Goal: Task Accomplishment & Management: Use online tool/utility

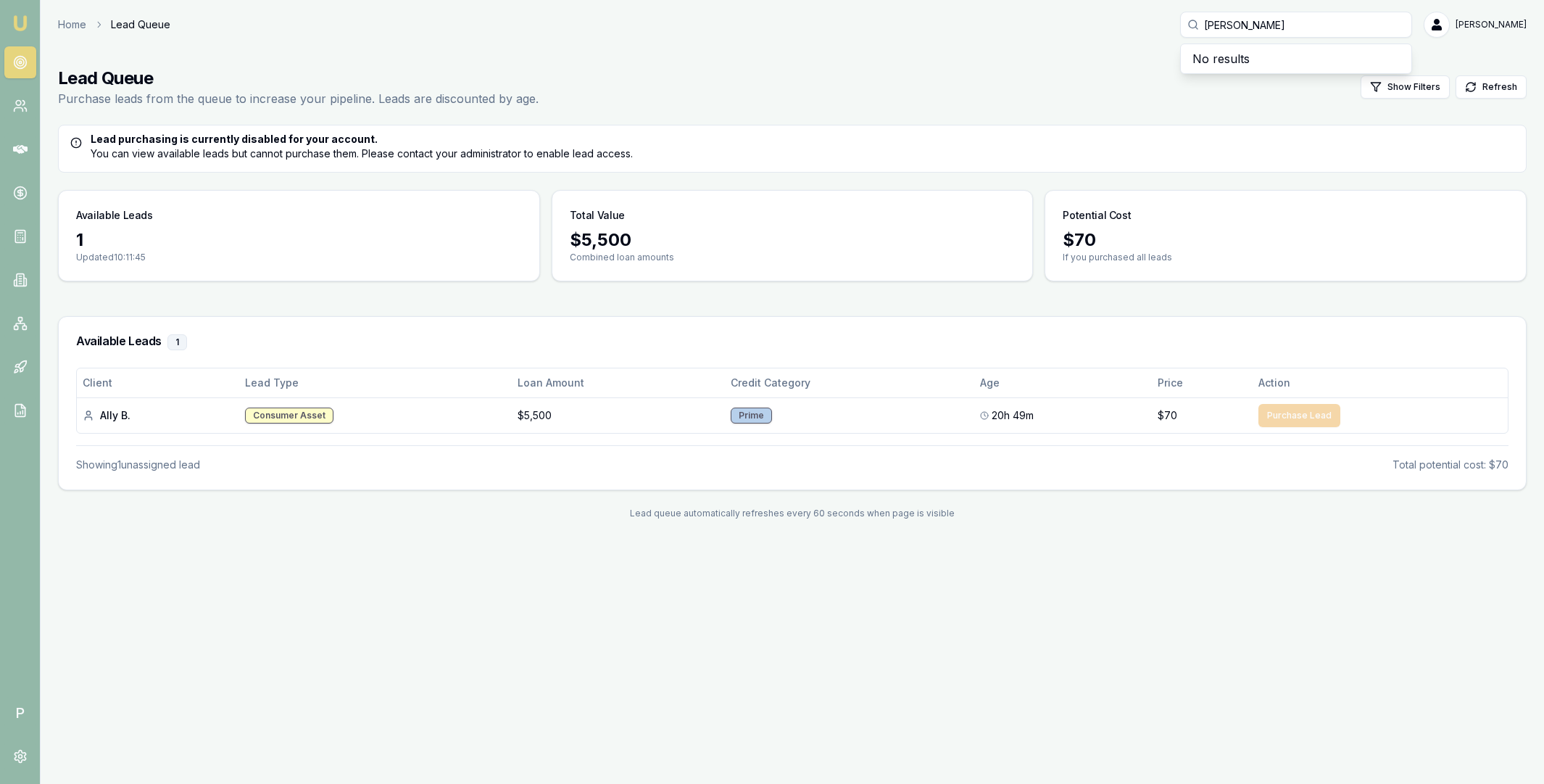
click at [1240, 30] on input "dillion" at bounding box center [1296, 24] width 232 height 26
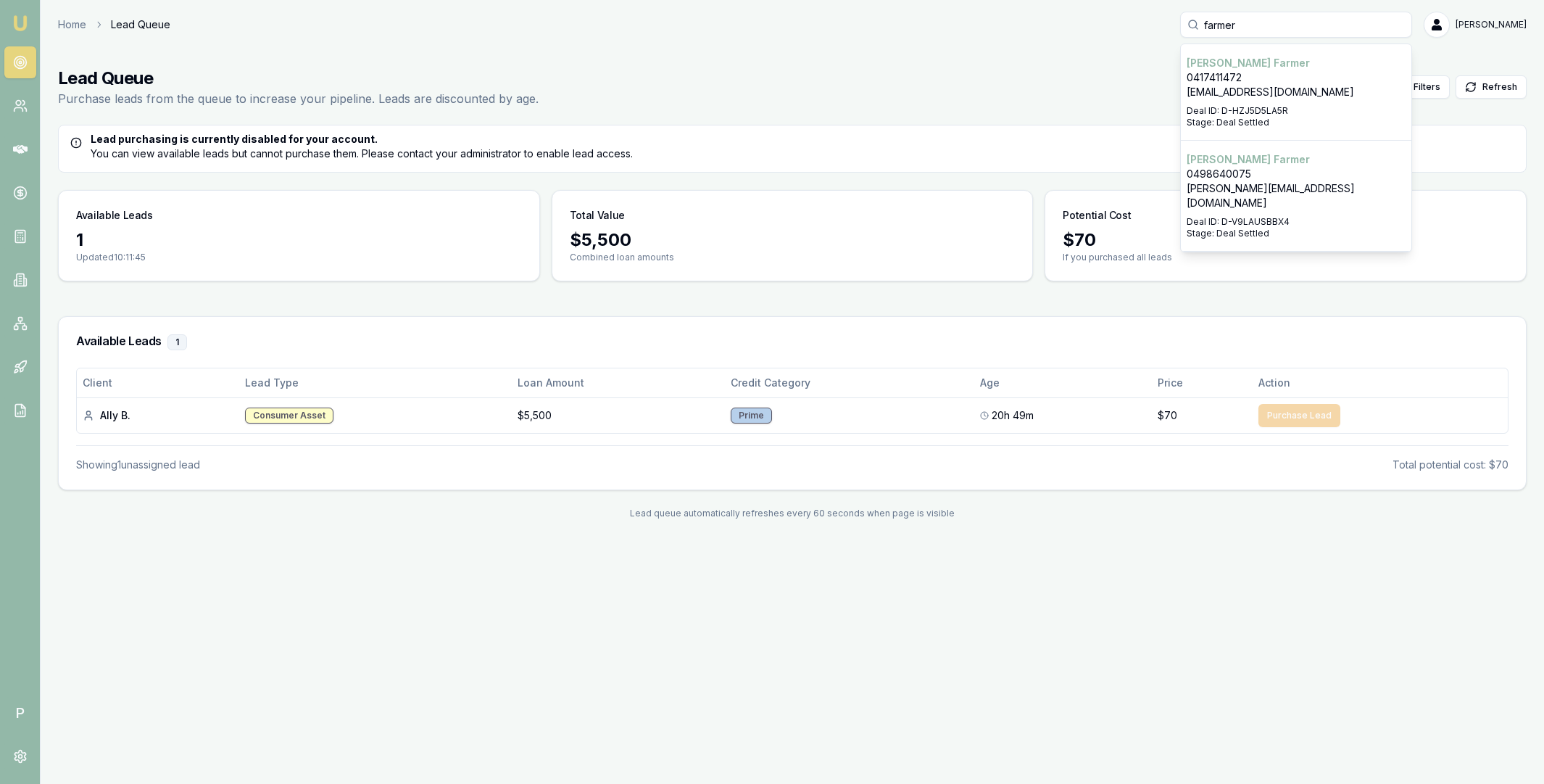
type input "farmer"
click at [1243, 167] on p "0498640075" at bounding box center [1296, 174] width 219 height 15
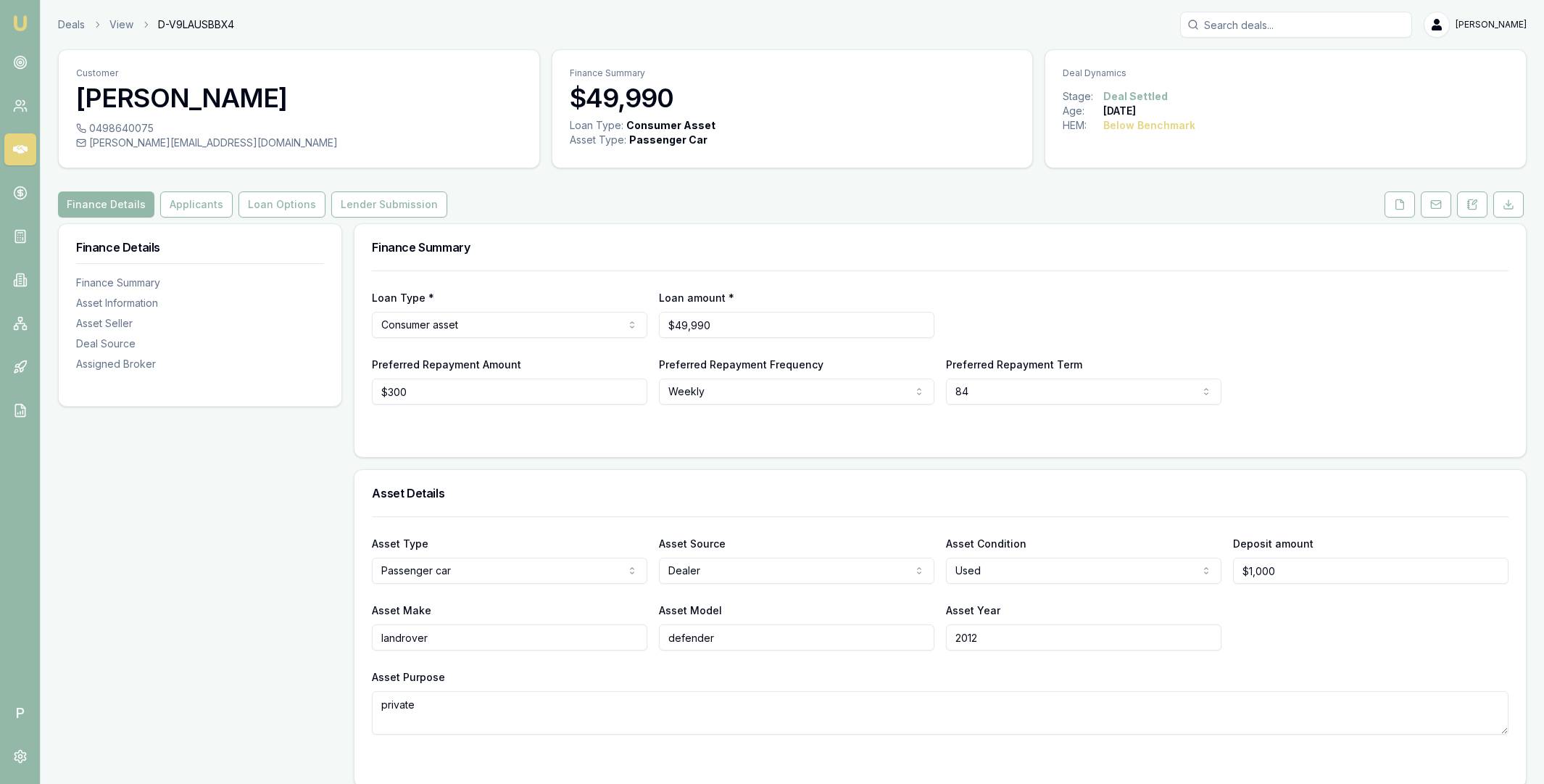
click at [401, 198] on button "Lender Submission" at bounding box center [389, 204] width 116 height 26
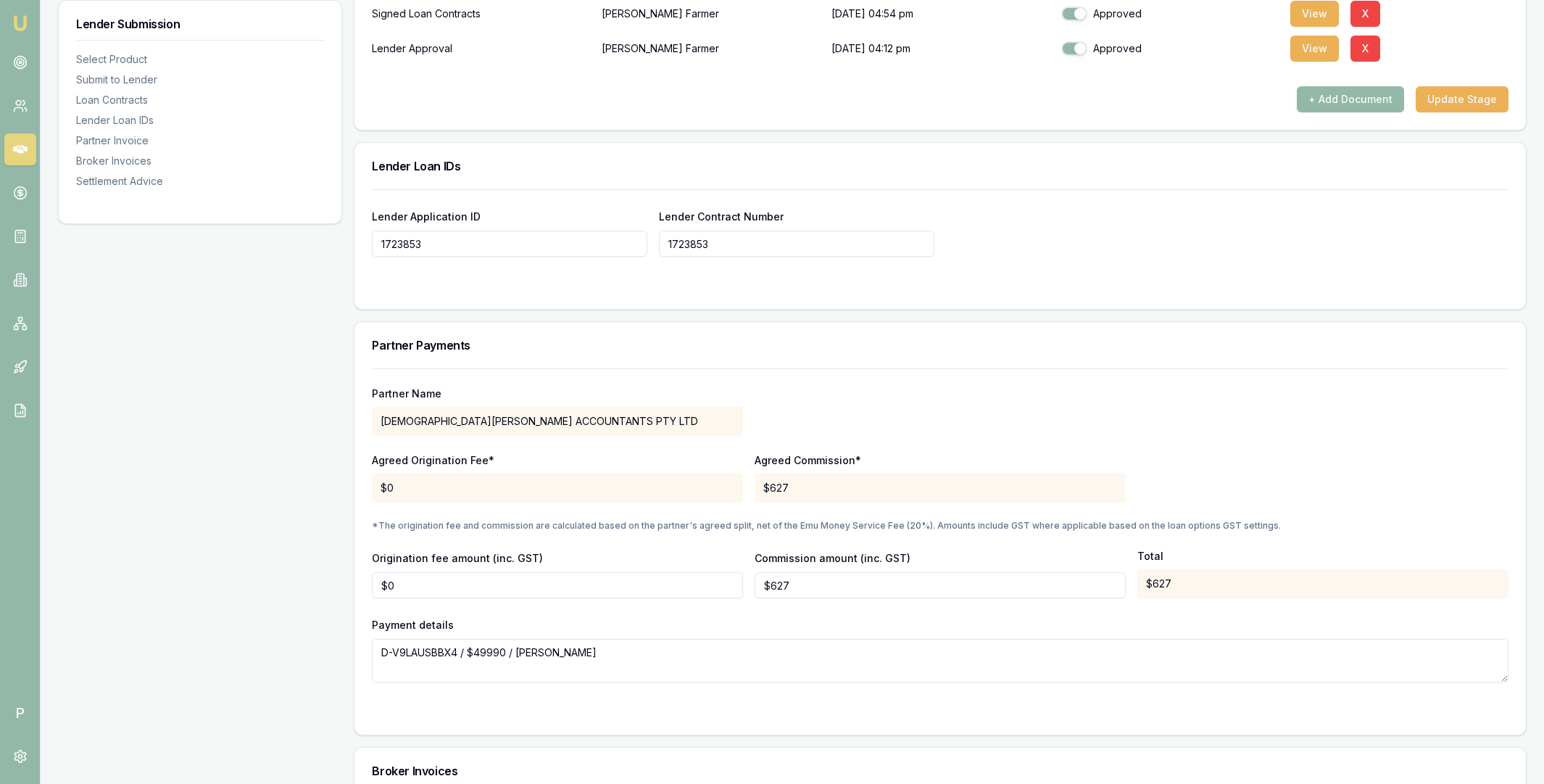
scroll to position [1201, 0]
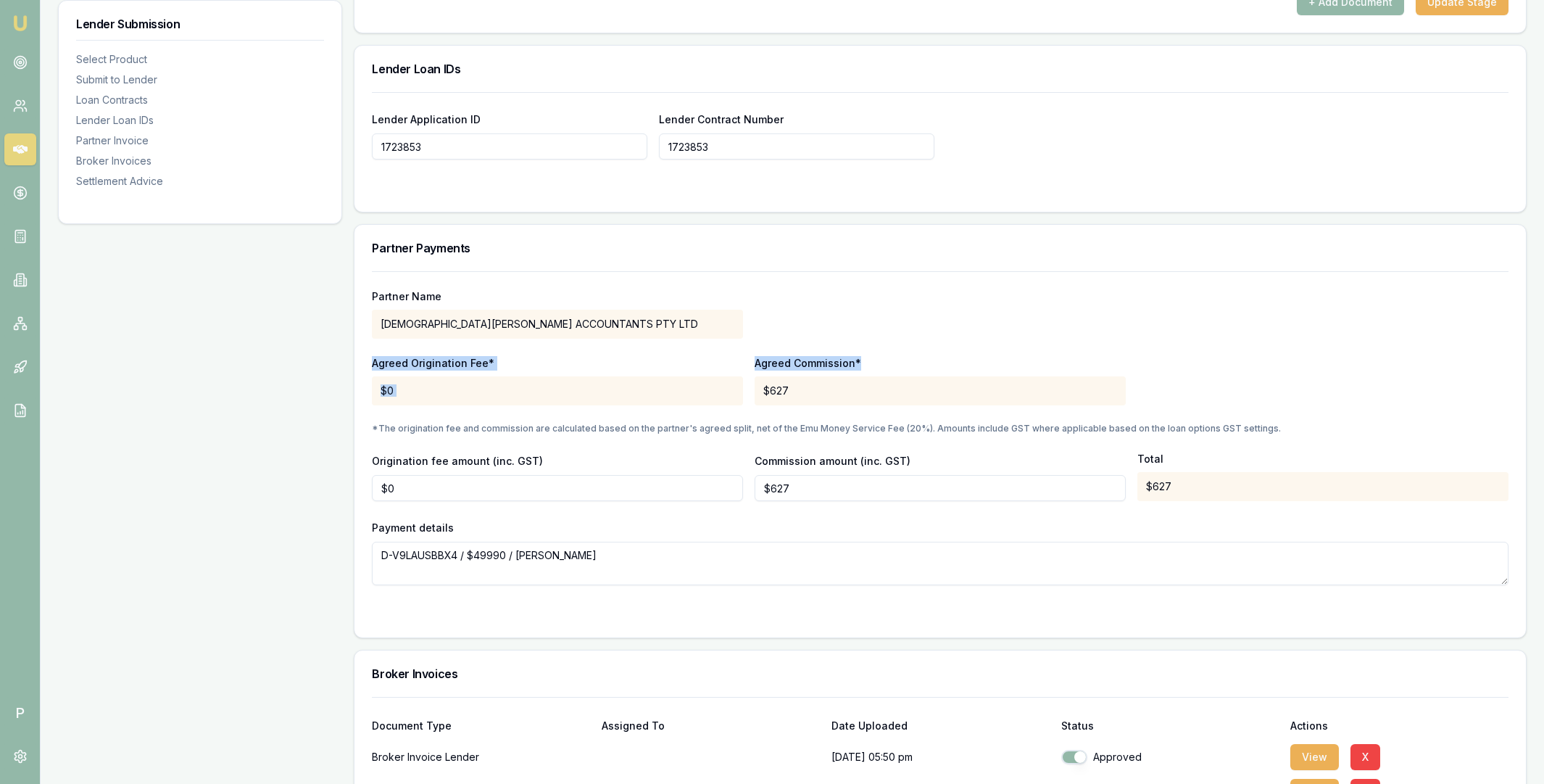
drag, startPoint x: 374, startPoint y: 366, endPoint x: 863, endPoint y: 365, distance: 489.0
click at [863, 365] on div "Agreed Origination Fee* $0 Agreed Commission* $627" at bounding box center [941, 380] width 1137 height 49
click at [376, 365] on p "Agreed Origination Fee*" at bounding box center [558, 363] width 371 height 15
drag, startPoint x: 372, startPoint y: 365, endPoint x: 849, endPoint y: 360, distance: 477.0
click at [849, 360] on div "Agreed Origination Fee* $0 Agreed Commission* $627" at bounding box center [941, 380] width 1137 height 49
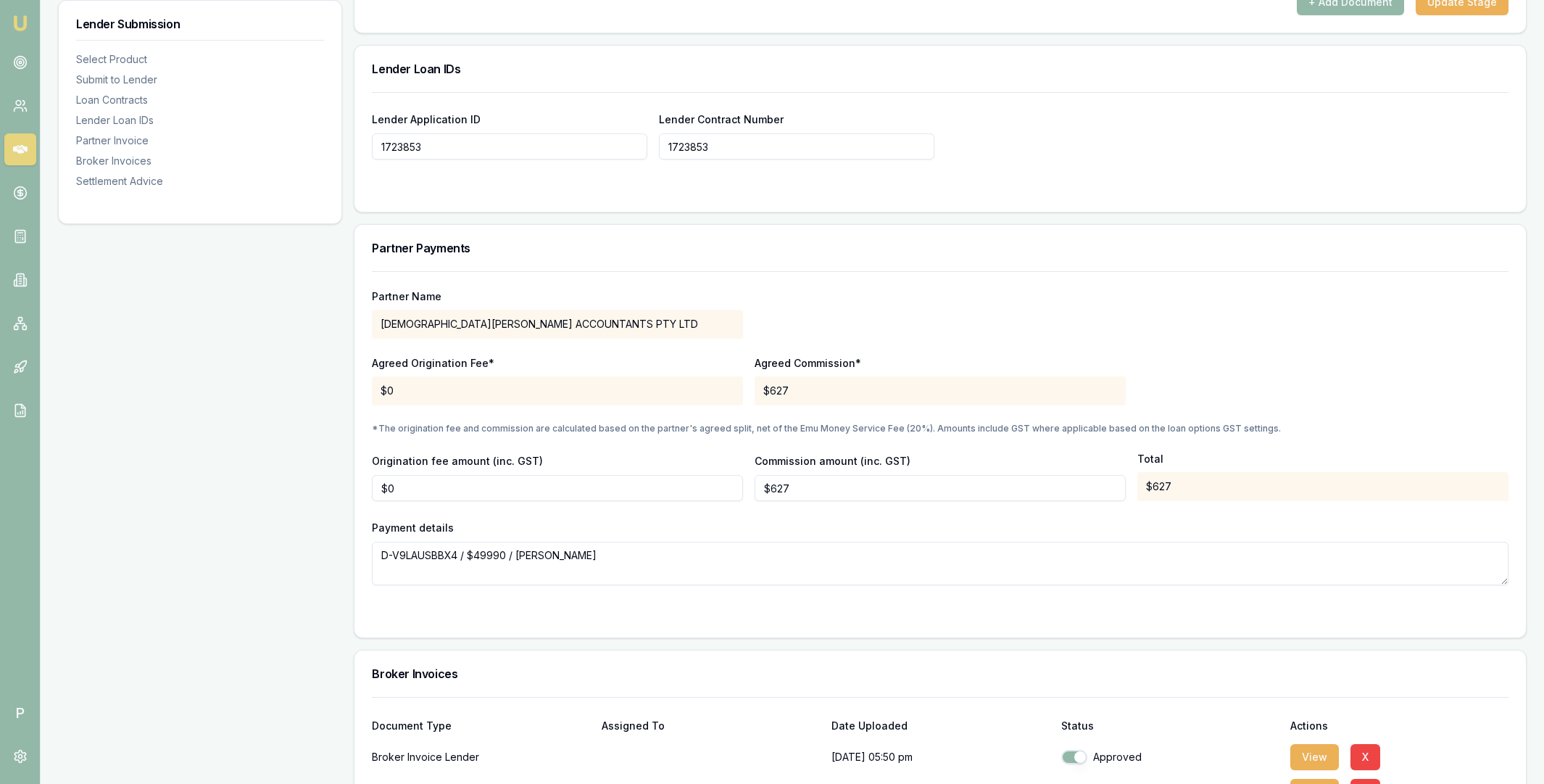
click at [793, 404] on div "$627" at bounding box center [941, 391] width 371 height 29
drag, startPoint x: 373, startPoint y: 365, endPoint x: 799, endPoint y: 392, distance: 426.9
click at [799, 392] on div "Agreed Origination Fee* $0 Agreed Commission* $627" at bounding box center [941, 380] width 1137 height 49
click at [578, 441] on div "Partner Name CHRISTIAN FOX ACCOUNTANTS PTY LTD Agreed Origination Fee* $0 Agree…" at bounding box center [941, 428] width 1137 height 314
drag, startPoint x: 373, startPoint y: 462, endPoint x: 870, endPoint y: 492, distance: 497.9
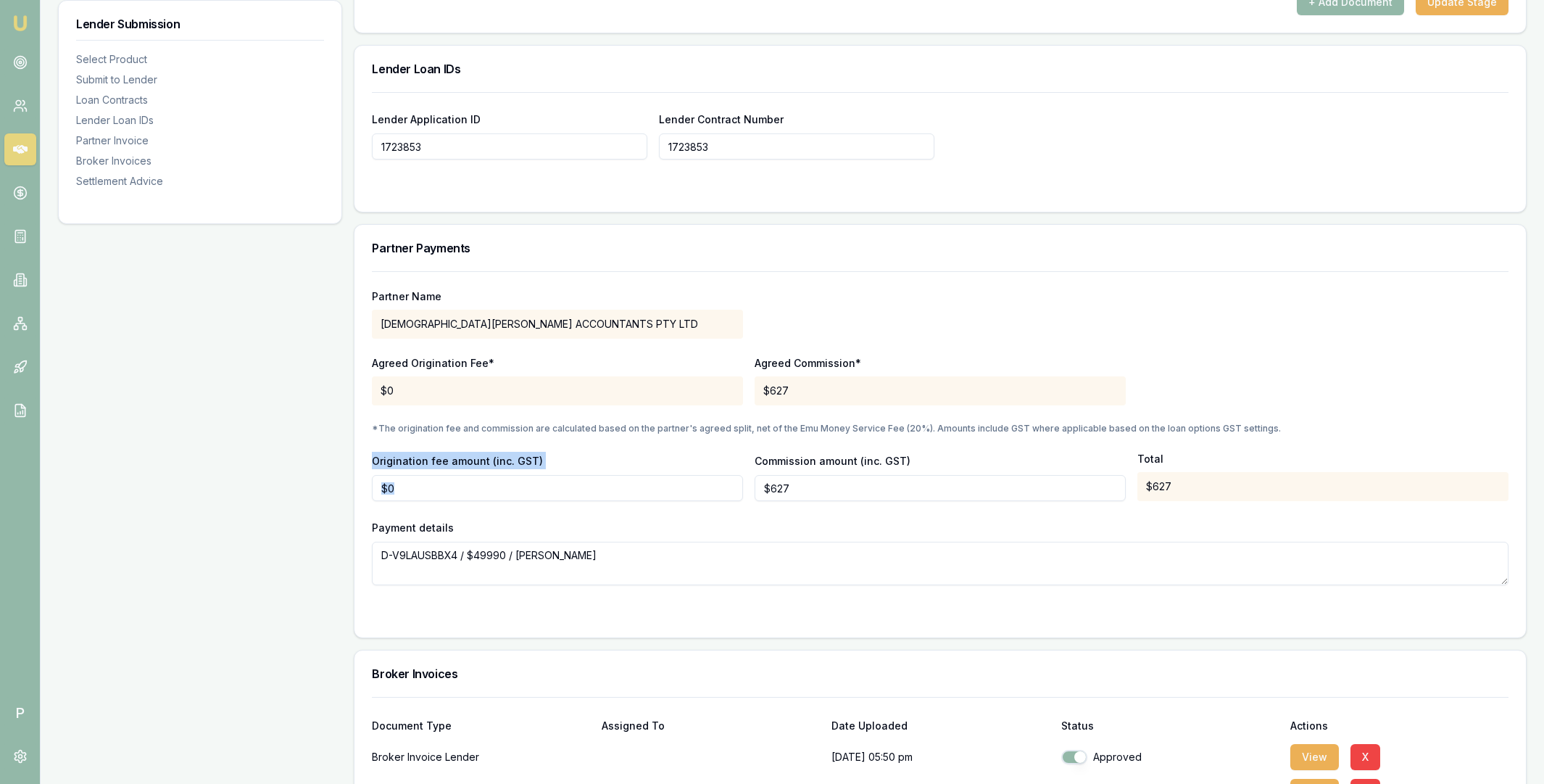
click at [870, 492] on div "Origination fee amount (inc. GST) $0 Commission amount (inc. GST) $627 Total $6…" at bounding box center [941, 476] width 1137 height 49
click at [819, 524] on div "Payment details D-V9LAUSBBX4 / $49990 / Dillon Farmer" at bounding box center [941, 551] width 1137 height 67
click at [777, 487] on input "627.072" at bounding box center [941, 488] width 371 height 26
type input "$627"
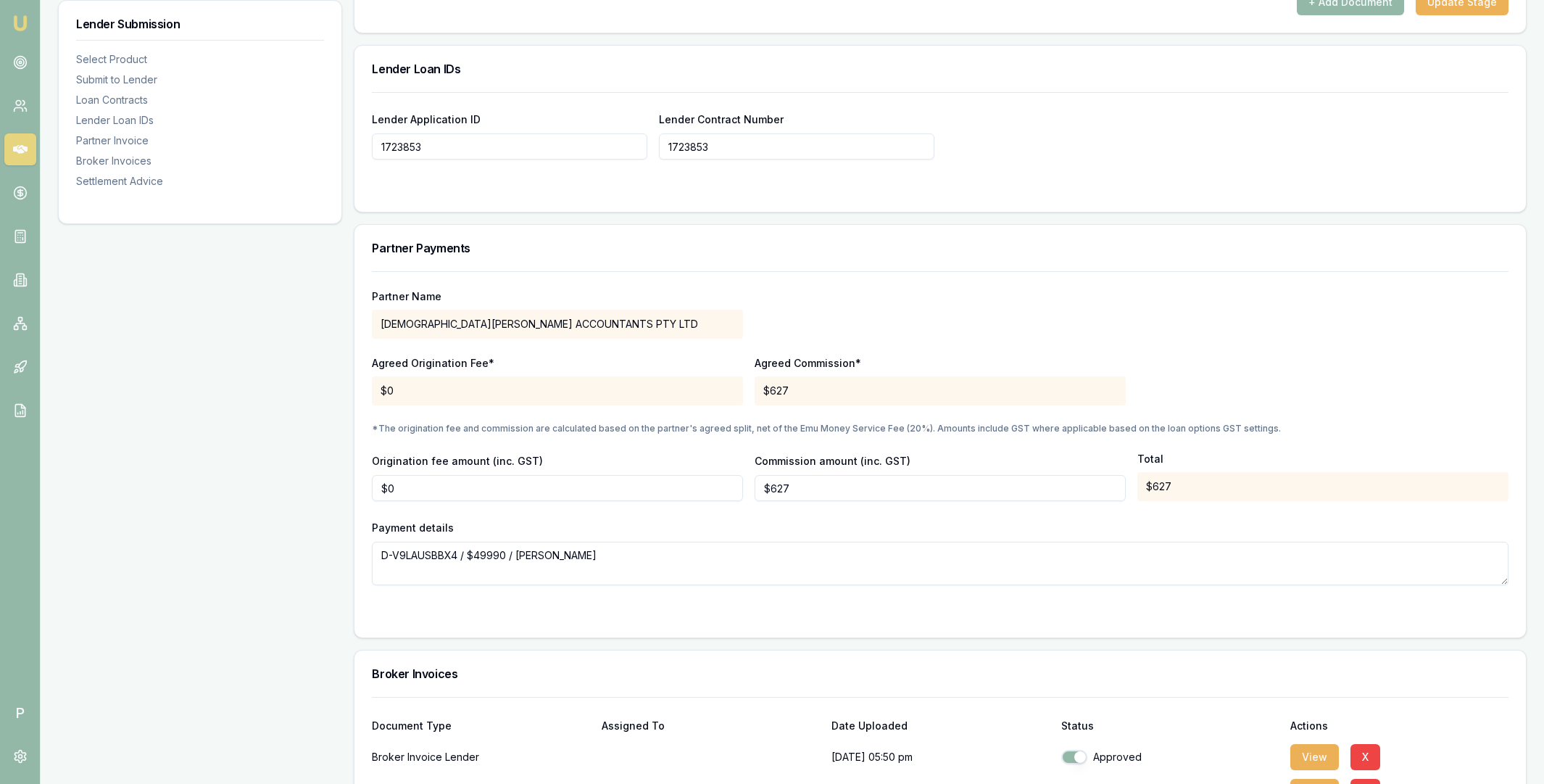
click at [806, 522] on div "Payment details D-V9LAUSBBX4 / $49990 / [PERSON_NAME]" at bounding box center [941, 551] width 1137 height 67
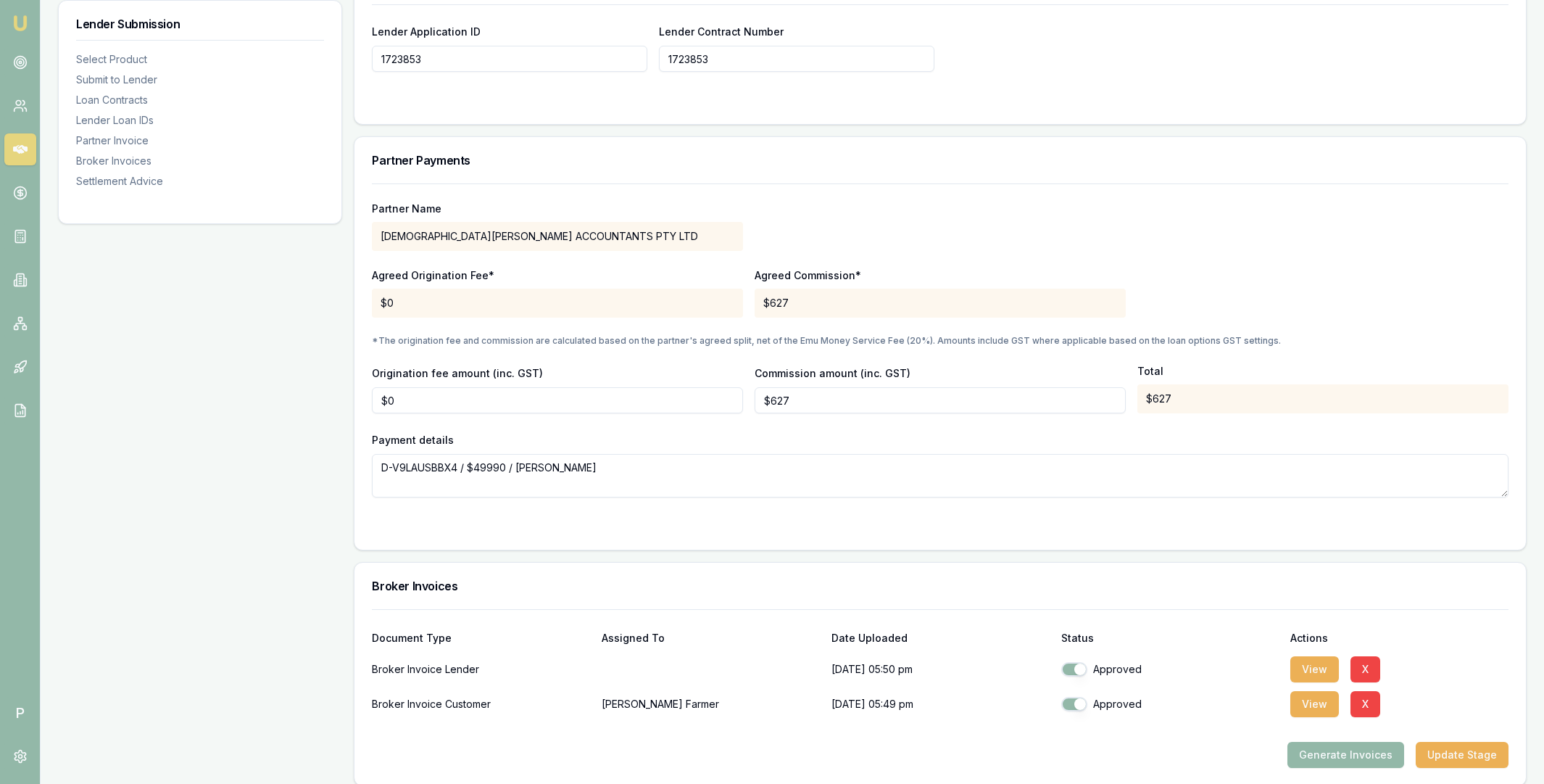
scroll to position [1290, 0]
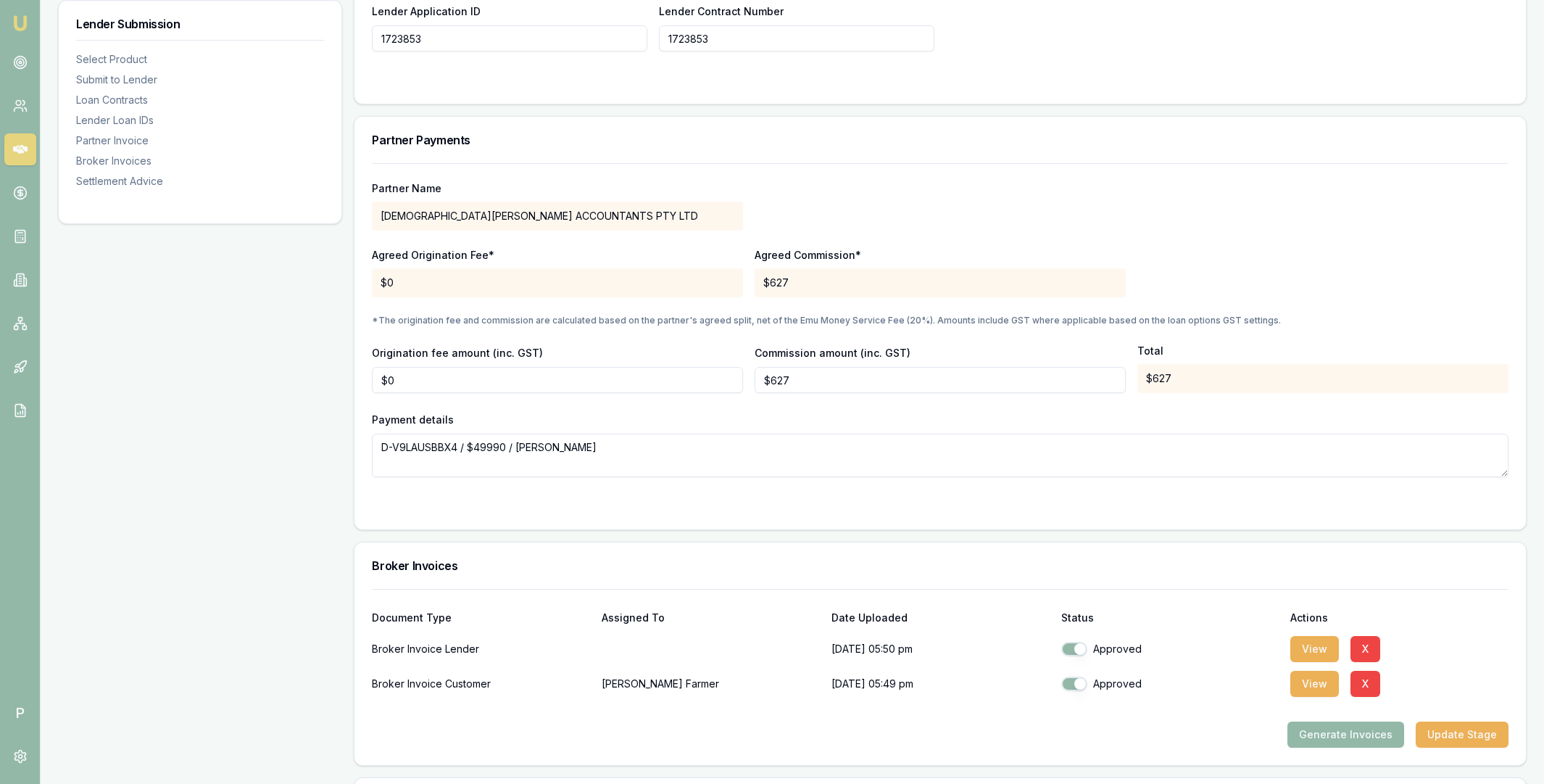
scroll to position [1331, 0]
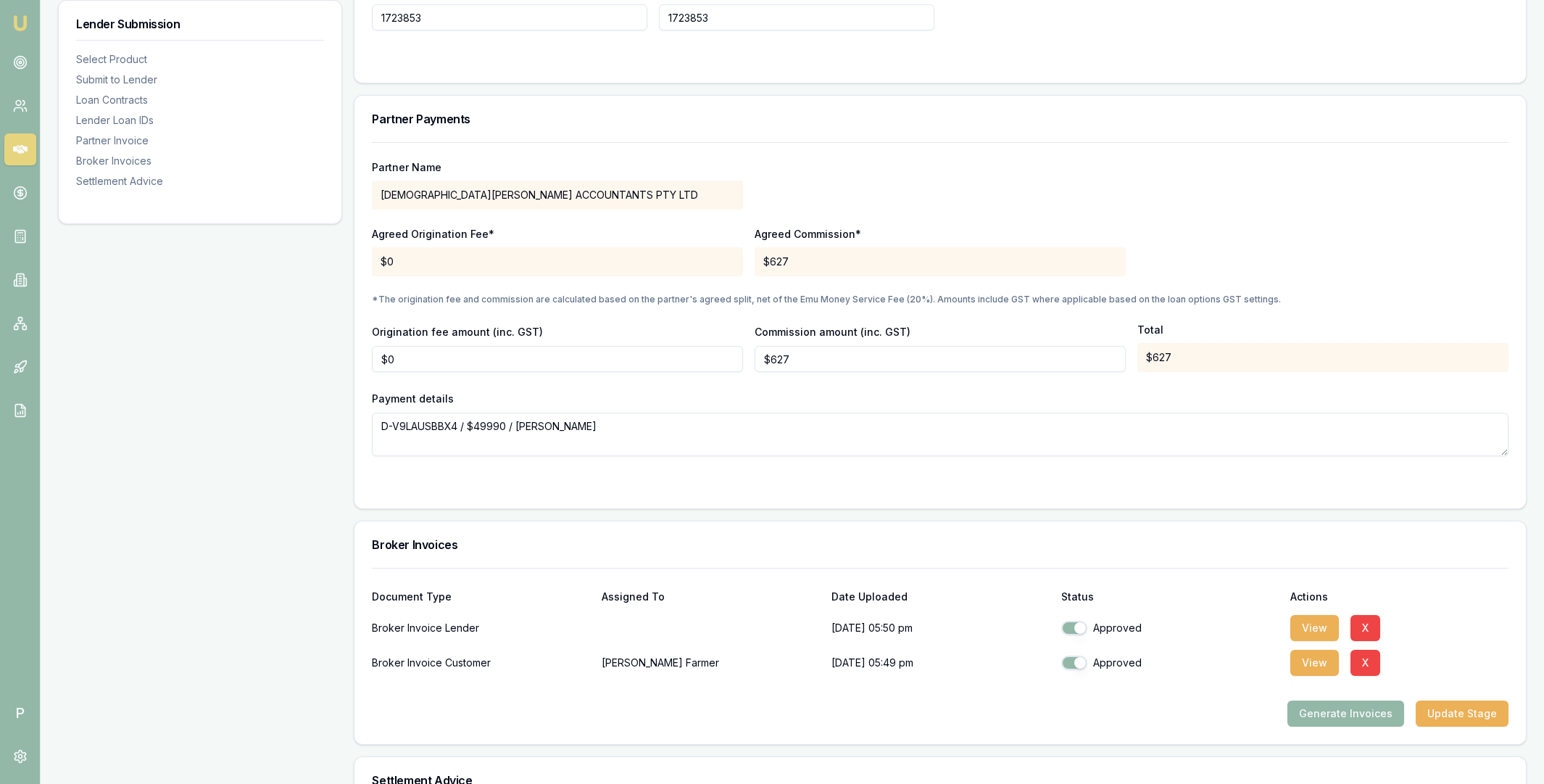
click at [732, 395] on div "Payment details D-V9LAUSBBX4 / $49990 / [PERSON_NAME]" at bounding box center [941, 422] width 1137 height 67
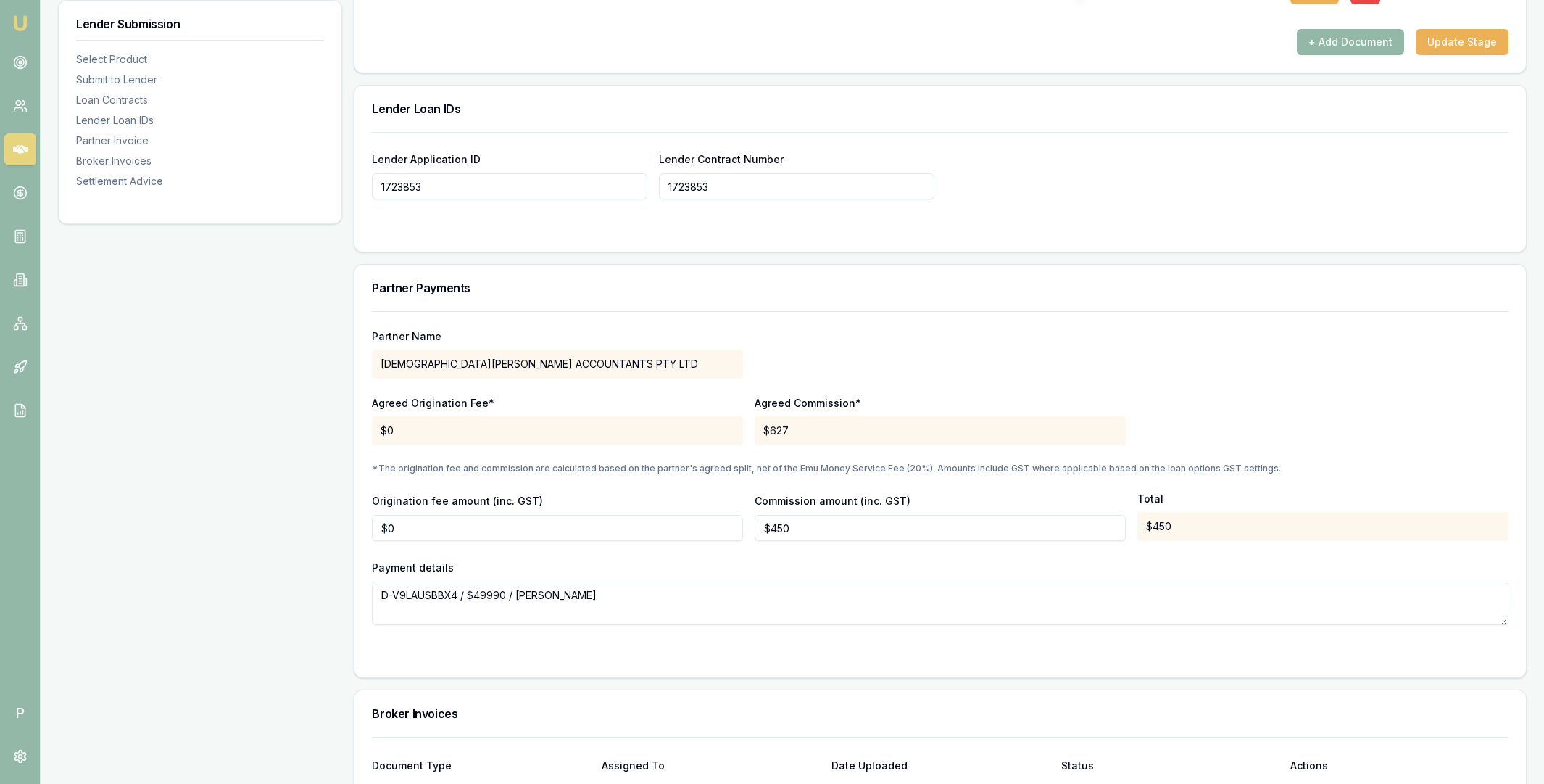
scroll to position [1165, 0]
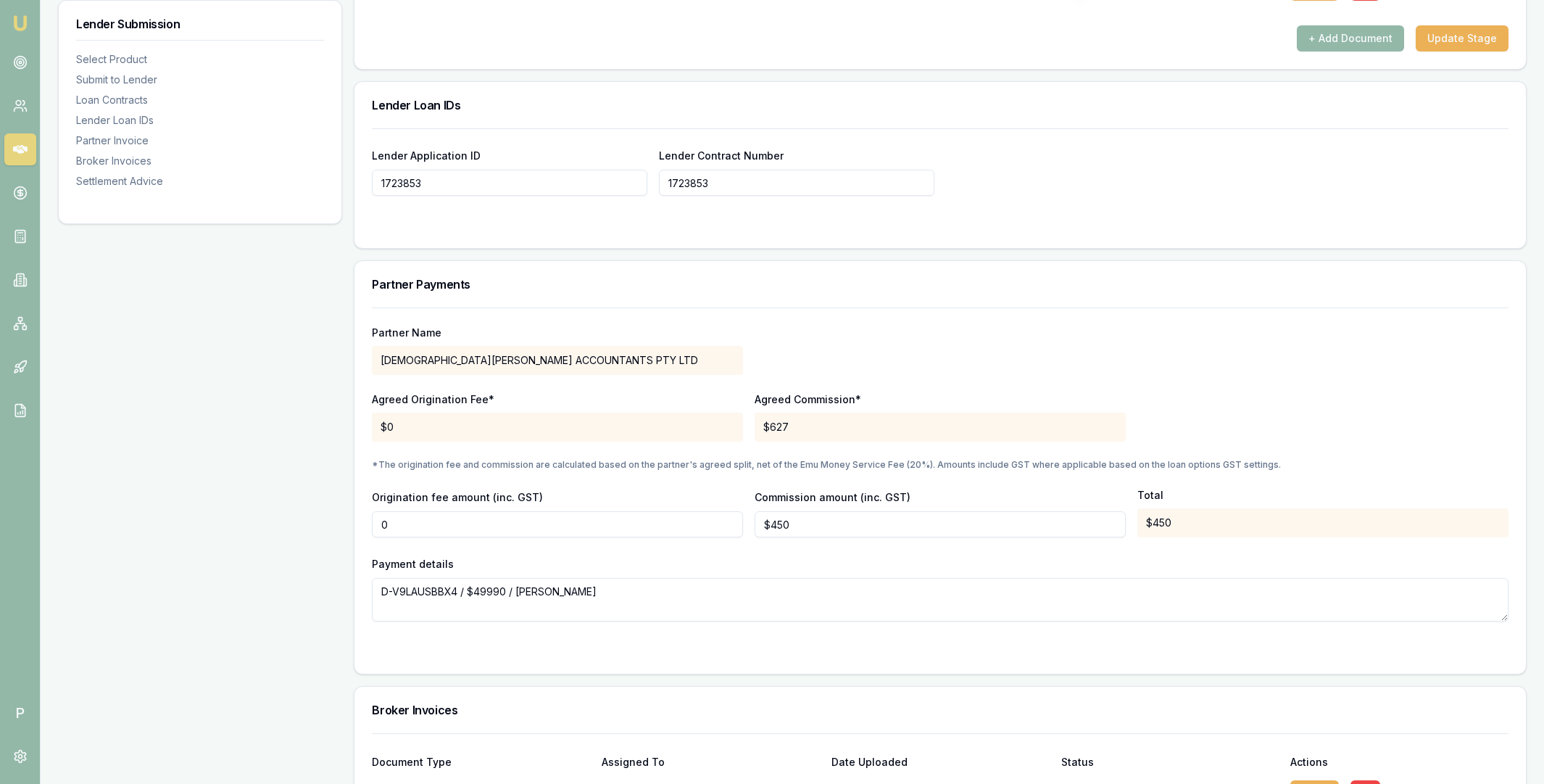
click at [593, 524] on input "0" at bounding box center [558, 524] width 371 height 26
type input "$0"
click at [806, 527] on input "450" at bounding box center [941, 524] width 371 height 26
type input "$450"
click at [790, 556] on div "Payment details D-V9LAUSBBX4 / $49990 / Dillon Farmer" at bounding box center [941, 588] width 1137 height 67
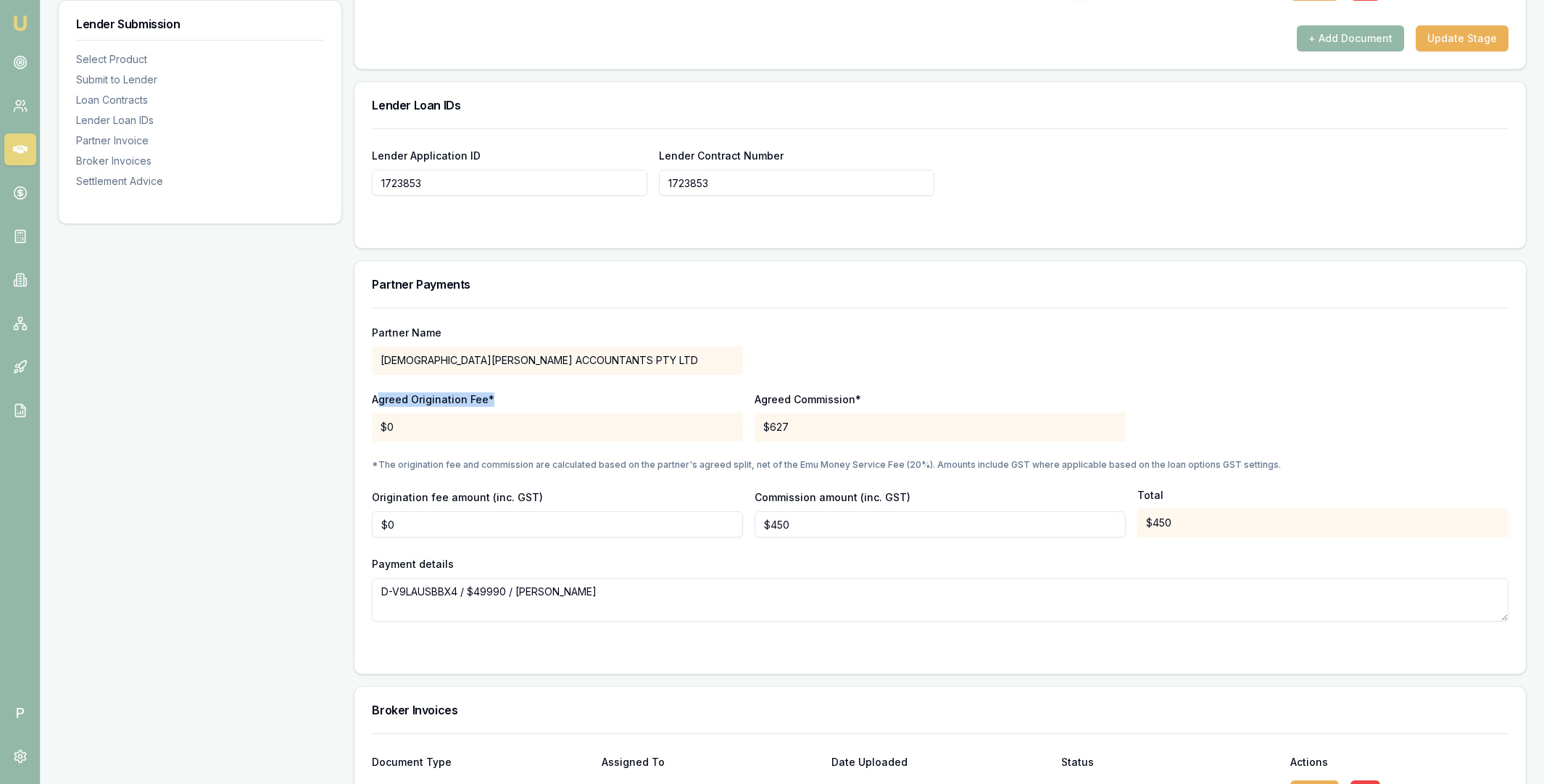
drag, startPoint x: 380, startPoint y: 399, endPoint x: 649, endPoint y: 402, distance: 269.0
click at [649, 402] on p "Agreed Origination Fee*" at bounding box center [558, 400] width 371 height 15
click at [707, 401] on p "Agreed Origination Fee*" at bounding box center [558, 400] width 371 height 15
drag, startPoint x: 383, startPoint y: 424, endPoint x: 802, endPoint y: 424, distance: 419.0
click at [802, 424] on div "Agreed Origination Fee* $0 Agreed Commission* $627" at bounding box center [941, 417] width 1137 height 49
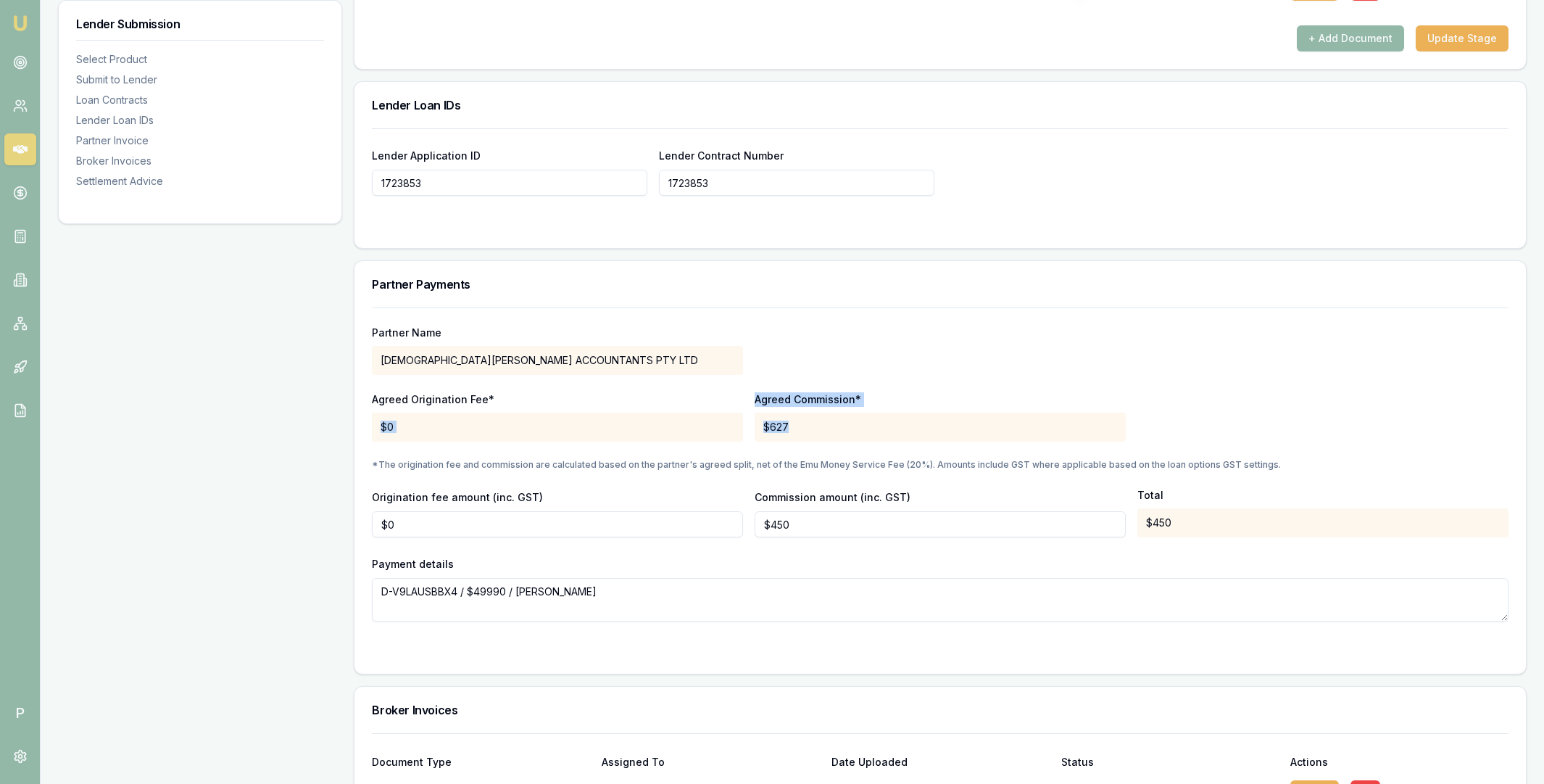
click at [802, 426] on div "$627" at bounding box center [941, 427] width 371 height 29
click at [25, 193] on icon at bounding box center [20, 193] width 15 height 15
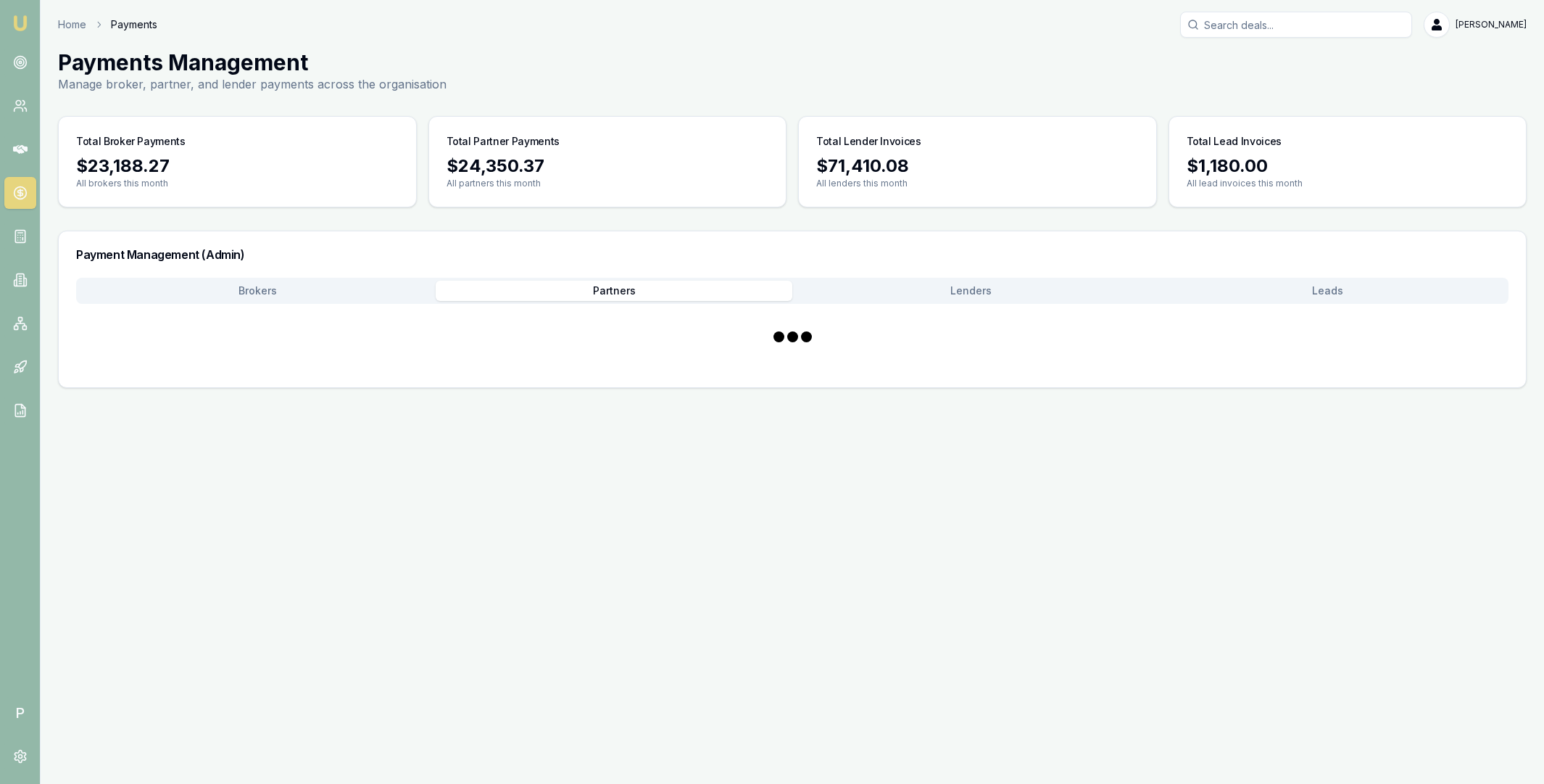
click at [625, 295] on button "Partners" at bounding box center [615, 290] width 357 height 20
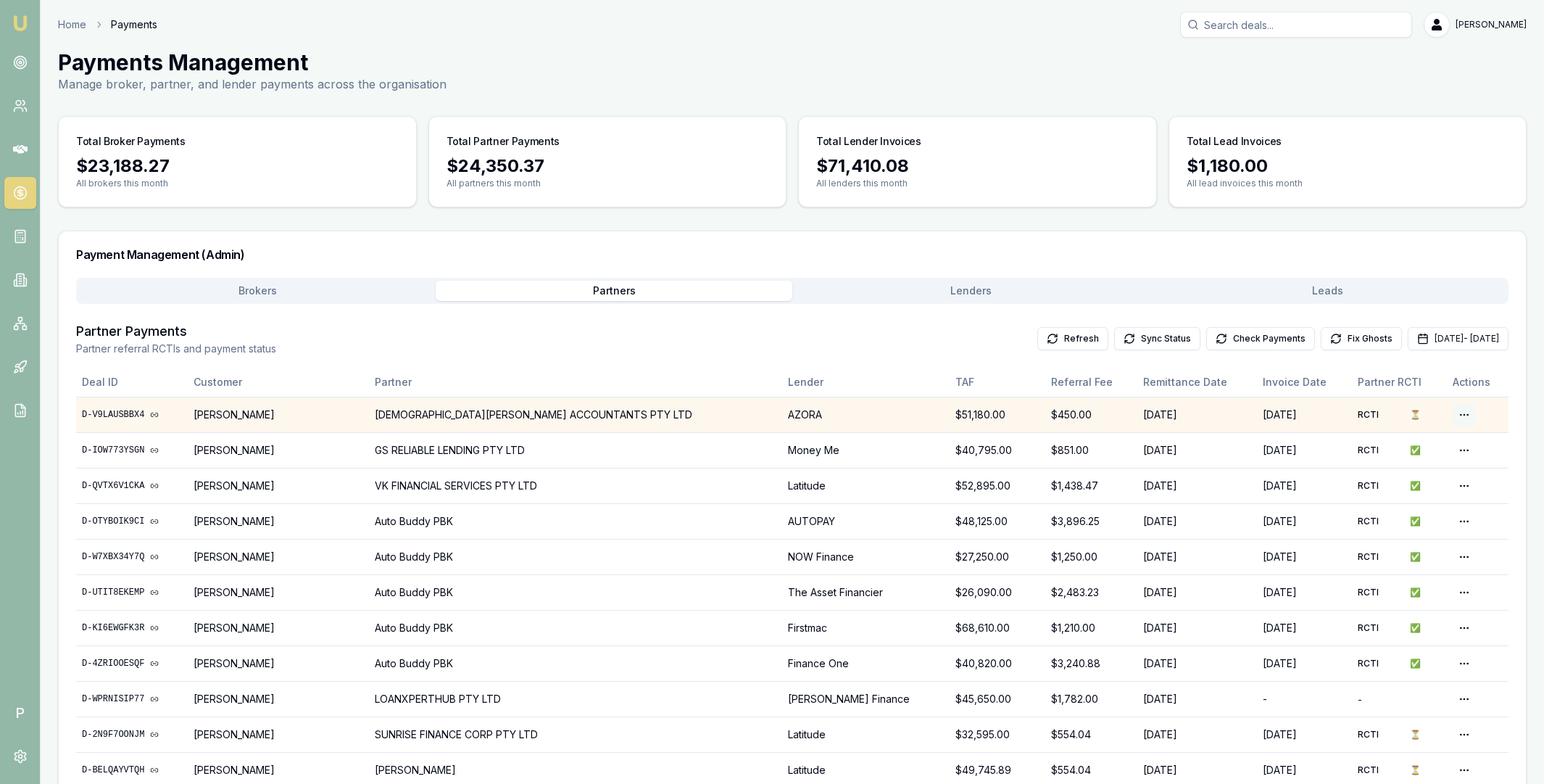
click at [1455, 413] on html "Emu Broker P Home Payments Matt Leeburn Toggle Menu Payments Management Manage …" at bounding box center [772, 392] width 1544 height 784
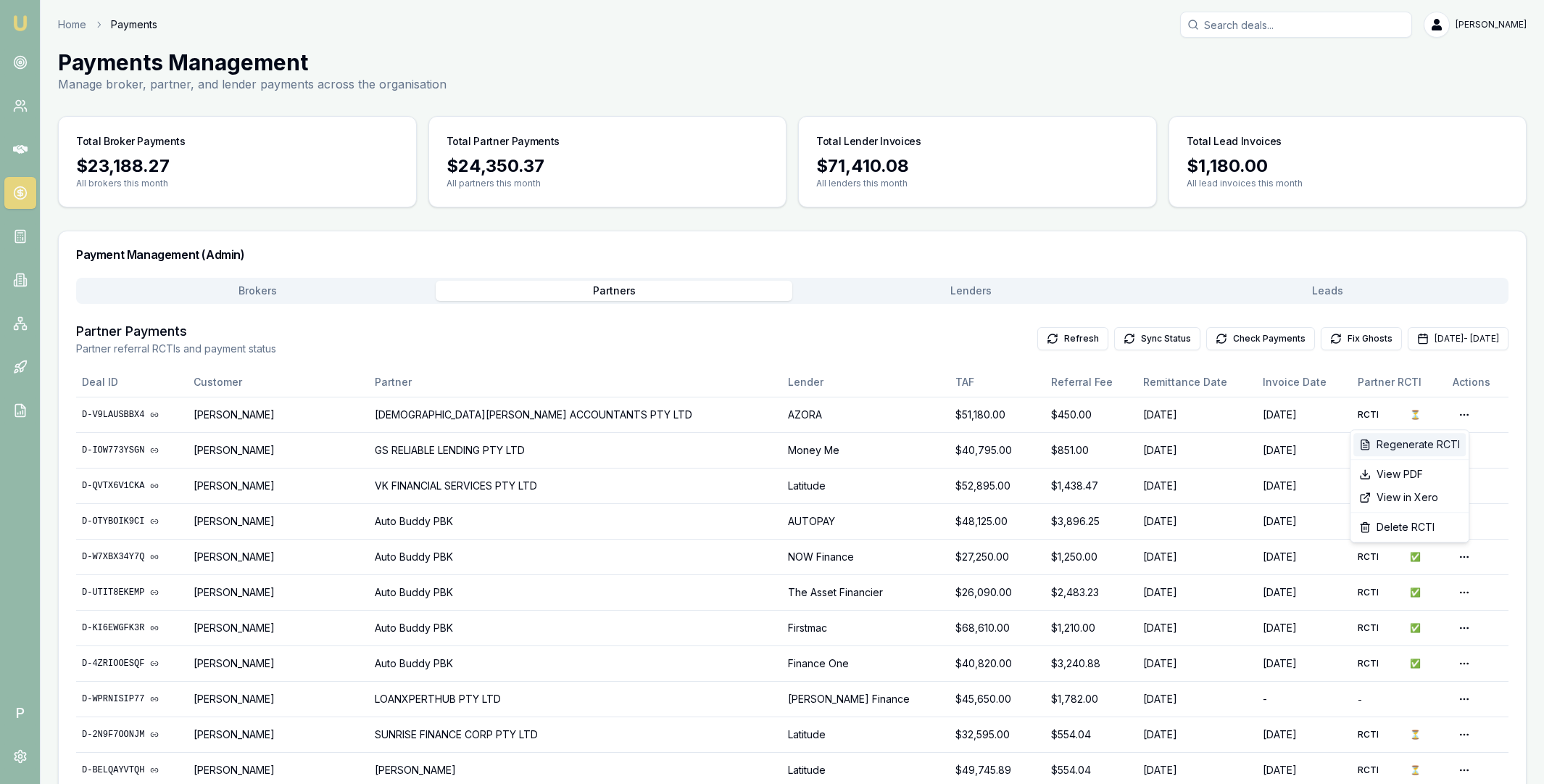
click at [1428, 442] on div "Regenerate RCTI" at bounding box center [1409, 444] width 112 height 23
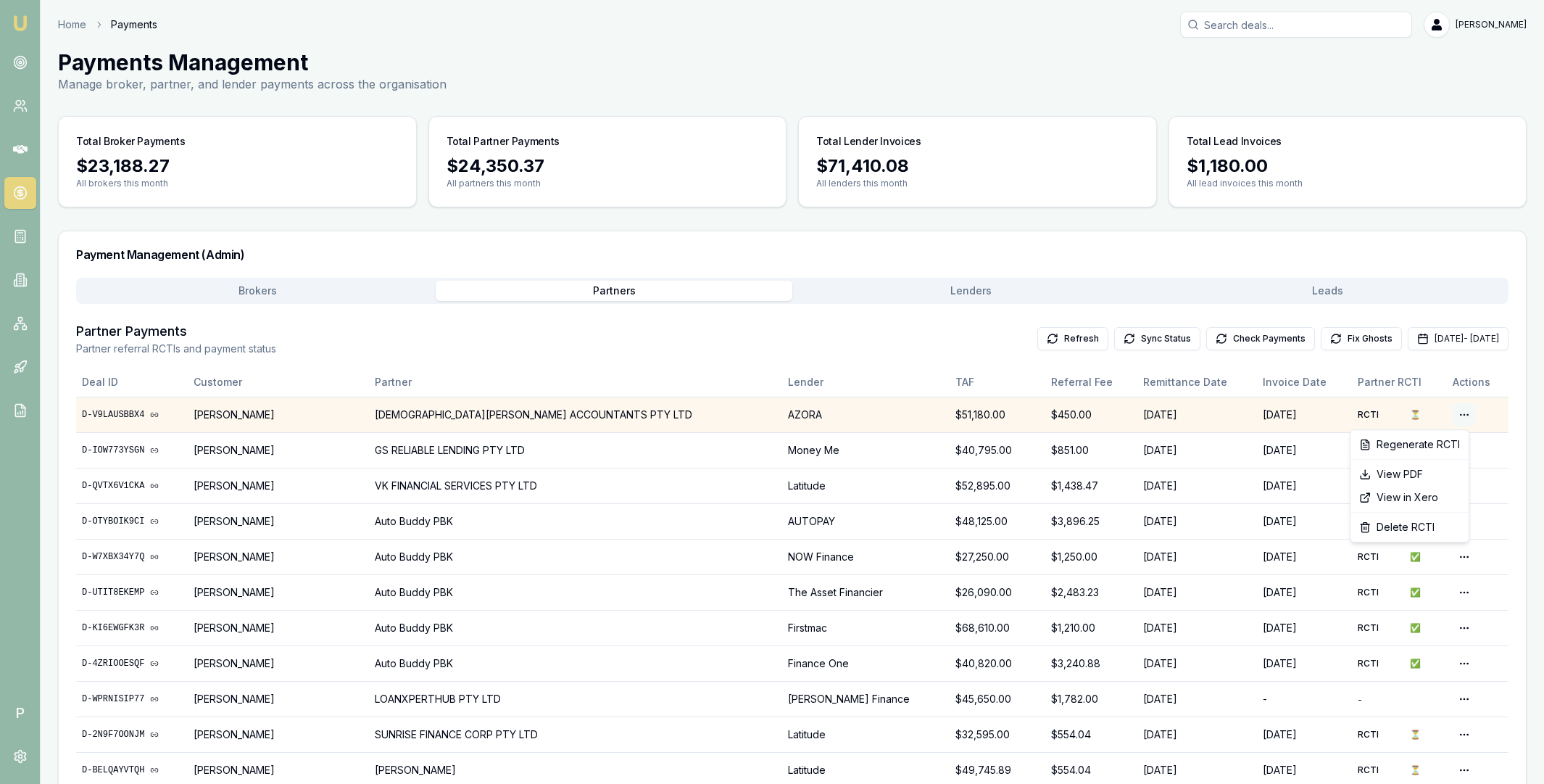
click at [1457, 415] on html "Emu Broker P Home Payments Matt Leeburn Toggle Menu Payments Management Manage …" at bounding box center [772, 392] width 1544 height 784
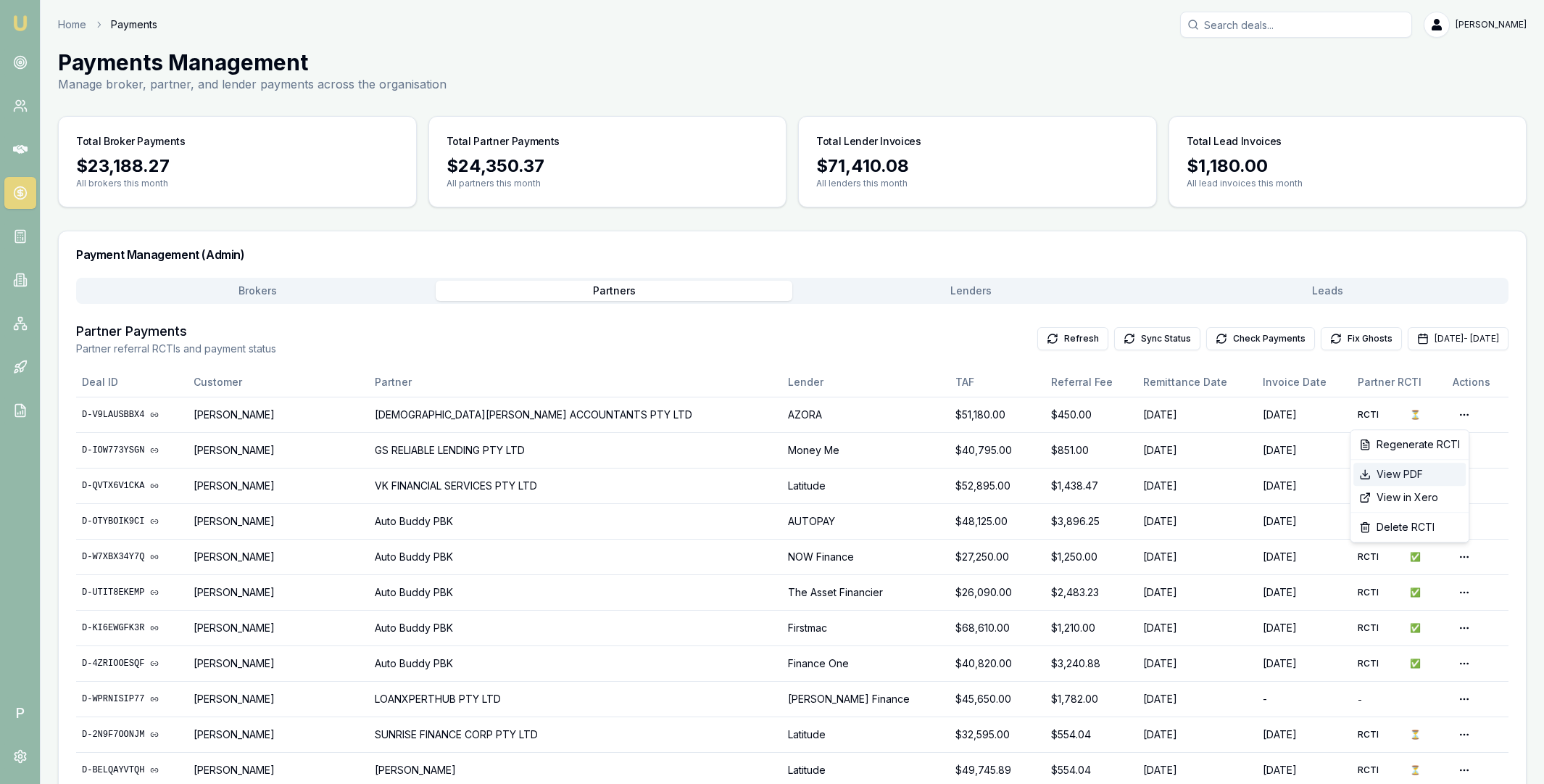
click at [1413, 474] on div "View PDF" at bounding box center [1409, 474] width 112 height 23
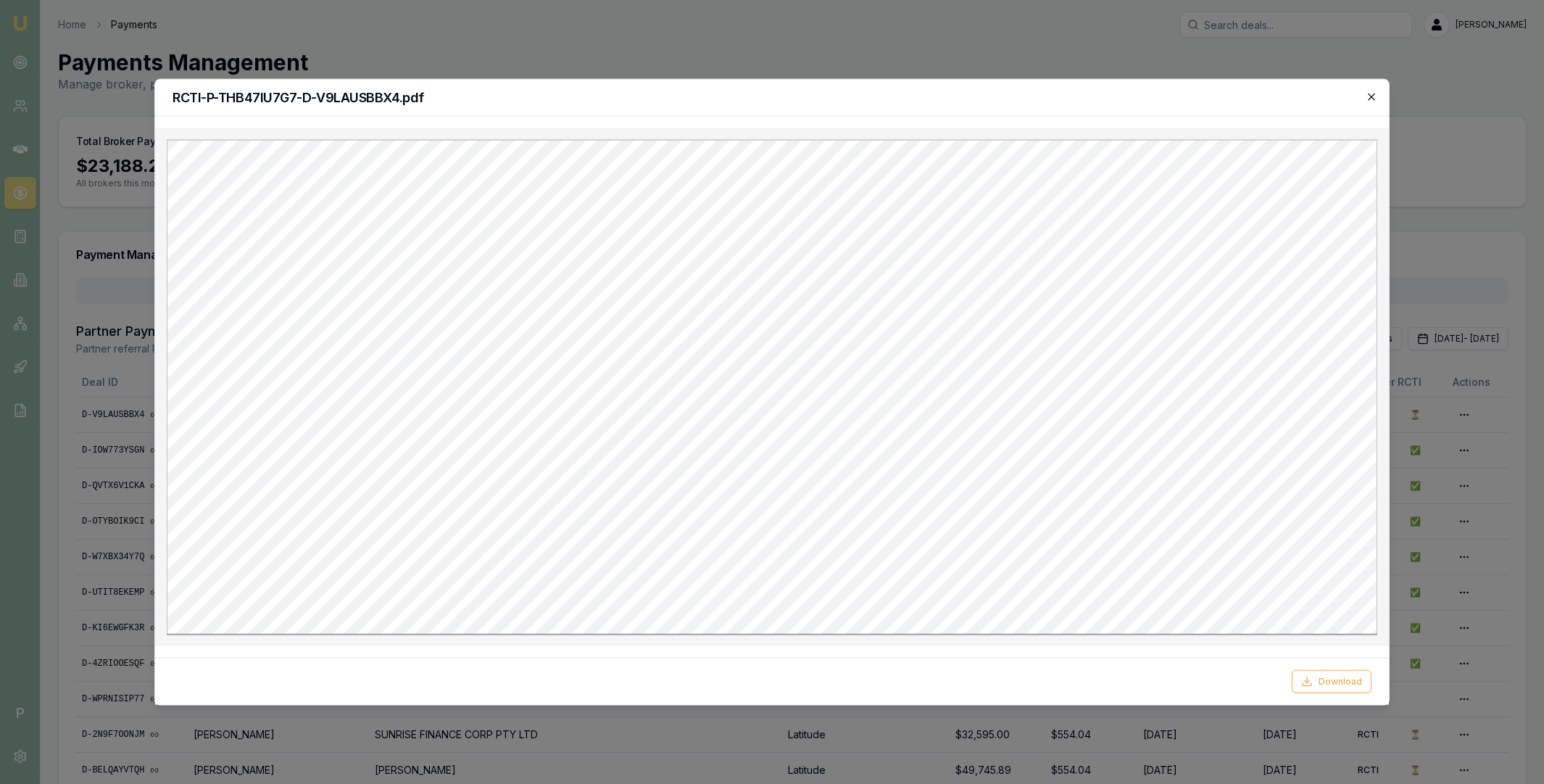
click at [1374, 91] on icon "button" at bounding box center [1372, 96] width 11 height 11
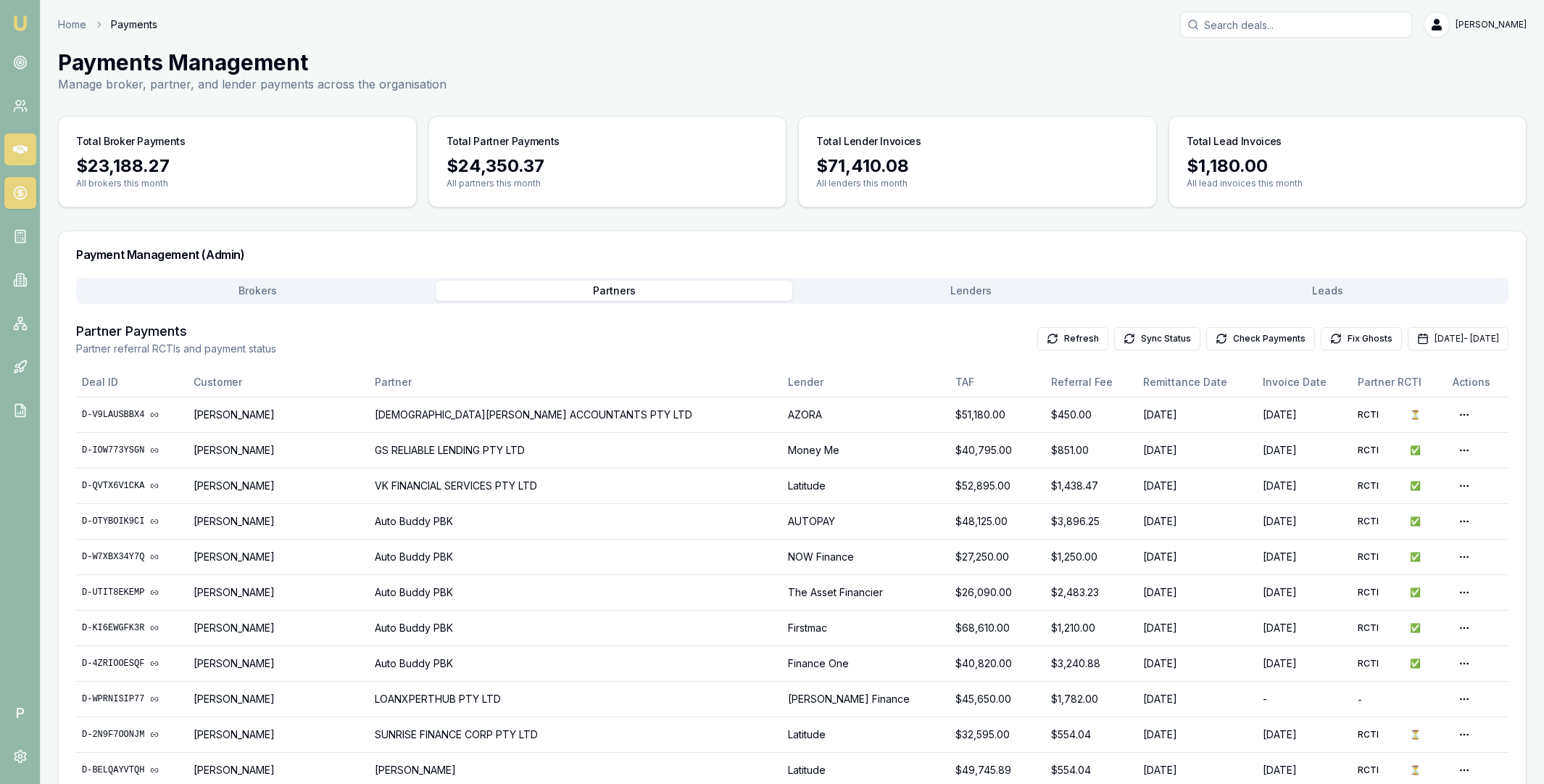
click at [18, 142] on icon at bounding box center [20, 149] width 15 height 15
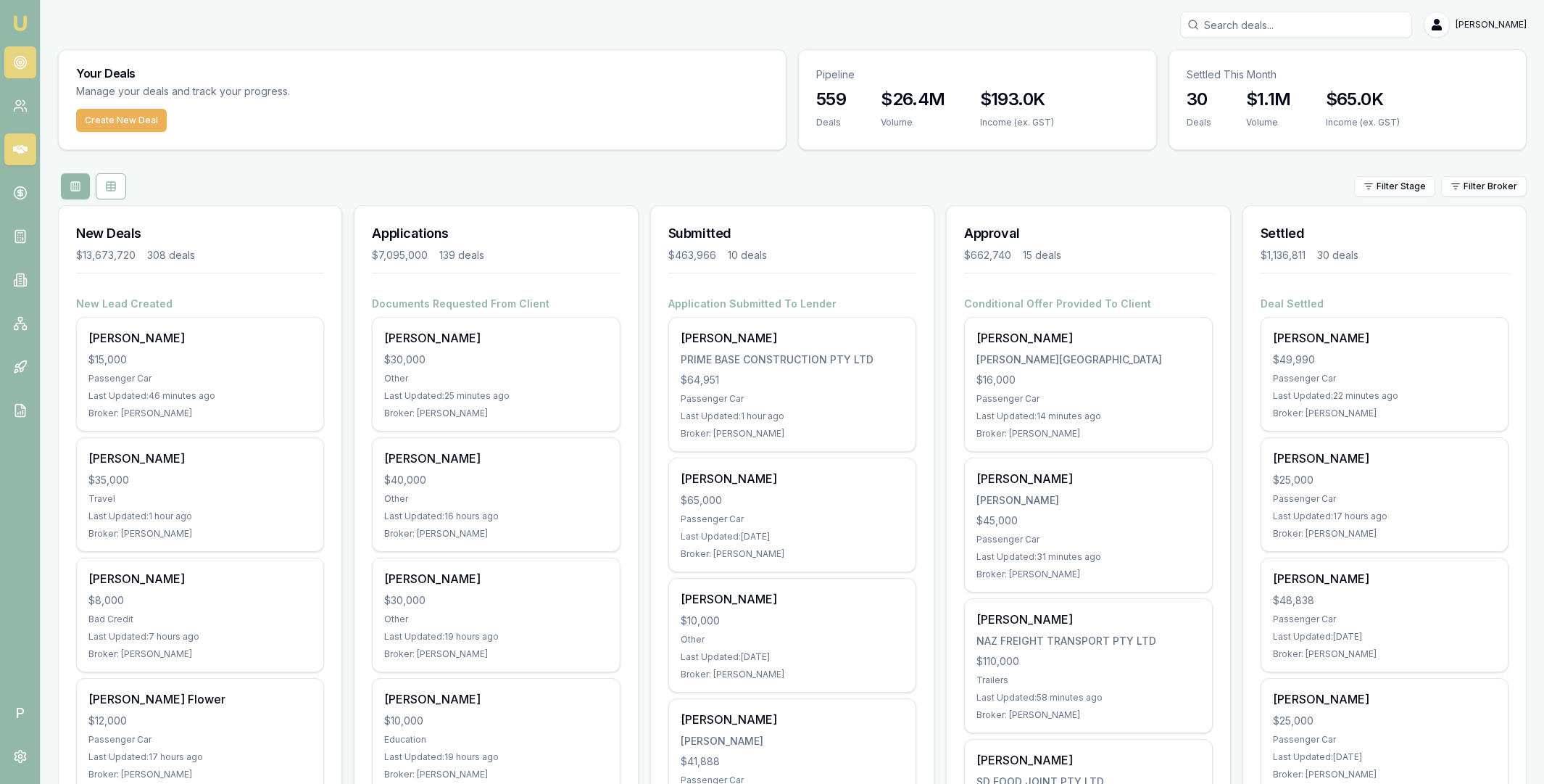
click at [22, 68] on circle at bounding box center [19, 62] width 12 height 12
